Goal: Task Accomplishment & Management: Complete application form

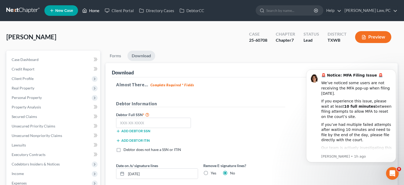
click at [95, 11] on link "Home" at bounding box center [90, 11] width 22 height 10
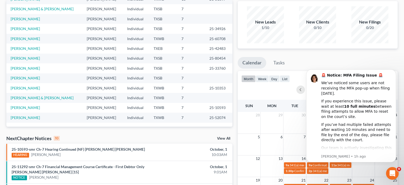
scroll to position [41, 0]
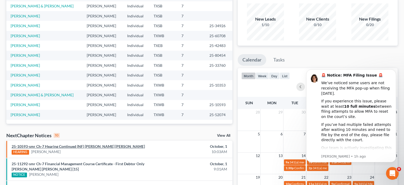
click at [53, 146] on link "25-10593-smr Ch-7 Hearing Continued (NF) [PERSON_NAME] [PERSON_NAME]" at bounding box center [78, 146] width 133 height 4
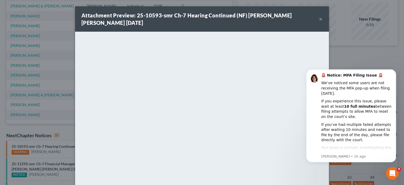
scroll to position [0, 0]
click at [321, 19] on button "×" at bounding box center [320, 19] width 4 height 6
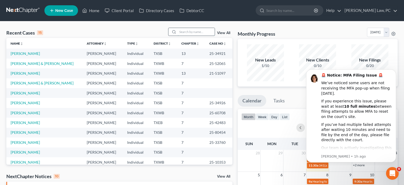
click at [186, 31] on input "search" at bounding box center [195, 32] width 37 height 8
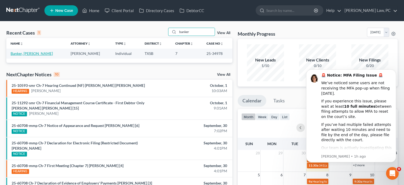
type input "banker"
click at [31, 53] on link "Banker, [PERSON_NAME]" at bounding box center [32, 53] width 42 height 4
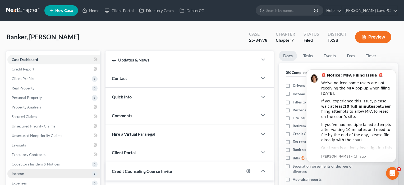
click at [29, 175] on span "Income" at bounding box center [53, 174] width 93 height 10
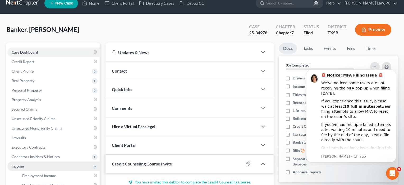
scroll to position [15, 0]
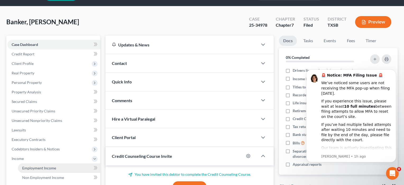
click at [29, 169] on span "Employment Income" at bounding box center [39, 168] width 34 height 4
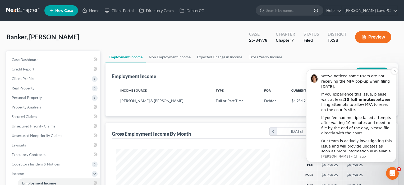
scroll to position [7, 0]
click at [395, 72] on icon "Dismiss notification" at bounding box center [394, 71] width 2 height 2
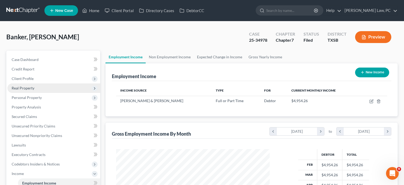
click at [27, 90] on span "Real Property" at bounding box center [53, 88] width 93 height 10
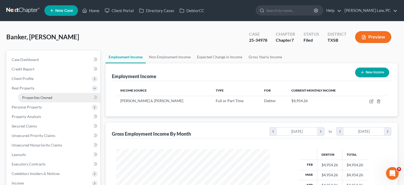
click at [29, 97] on span "Properties Owned" at bounding box center [37, 97] width 30 height 4
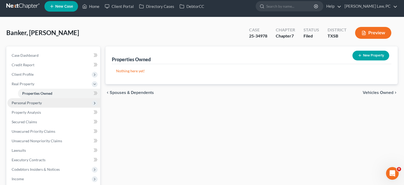
scroll to position [5, 0]
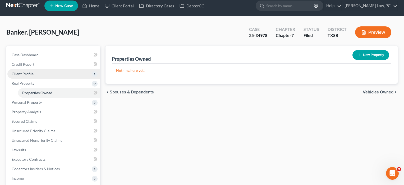
click at [26, 72] on span "Client Profile" at bounding box center [23, 74] width 22 height 4
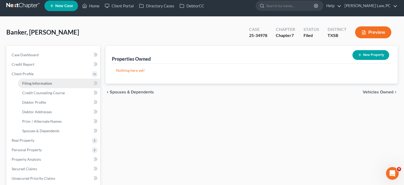
click at [28, 83] on span "Filing Information" at bounding box center [37, 83] width 30 height 4
select select "1"
select select "0"
select select "79"
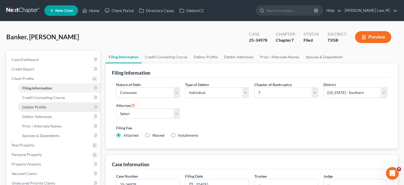
click at [40, 106] on span "Debtor Profile" at bounding box center [34, 107] width 24 height 4
select select "0"
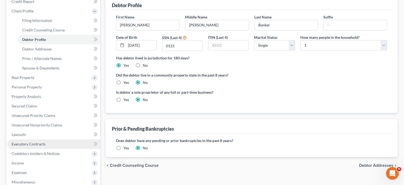
scroll to position [70, 0]
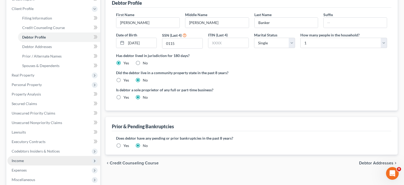
click at [20, 160] on span "Income" at bounding box center [18, 160] width 12 height 4
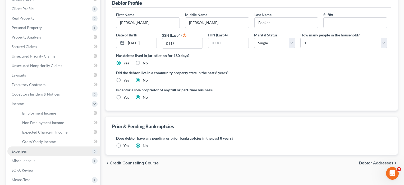
click at [20, 154] on span "Expenses" at bounding box center [53, 152] width 93 height 10
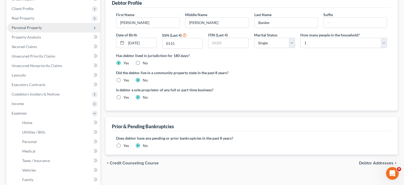
click at [32, 25] on span "Personal Property" at bounding box center [53, 28] width 93 height 10
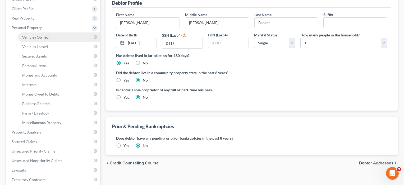
click at [35, 39] on span "Vehicles Owned" at bounding box center [35, 37] width 26 height 4
